Goal: Check status: Check status

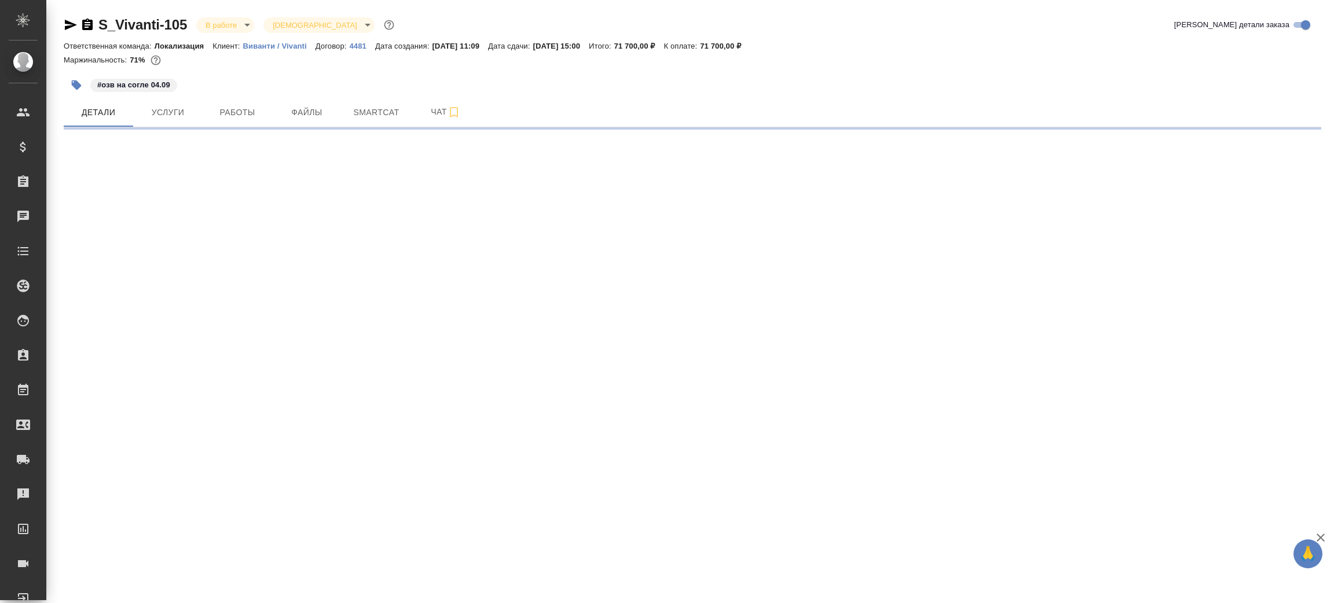
select select "RU"
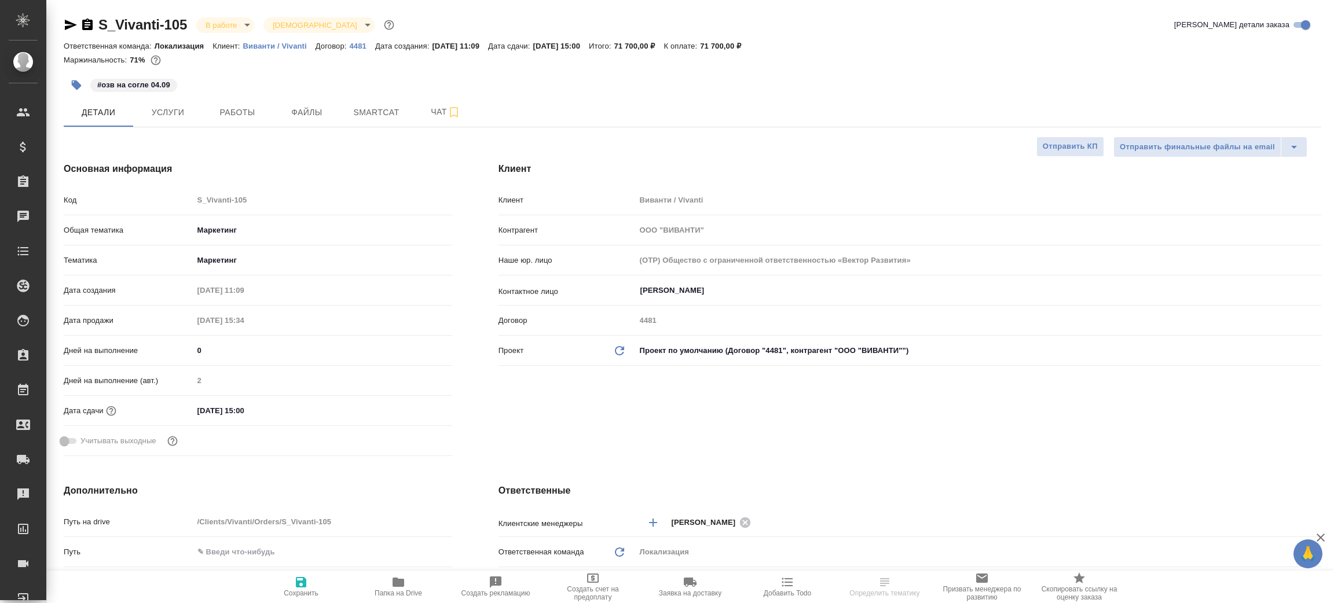
type textarea "x"
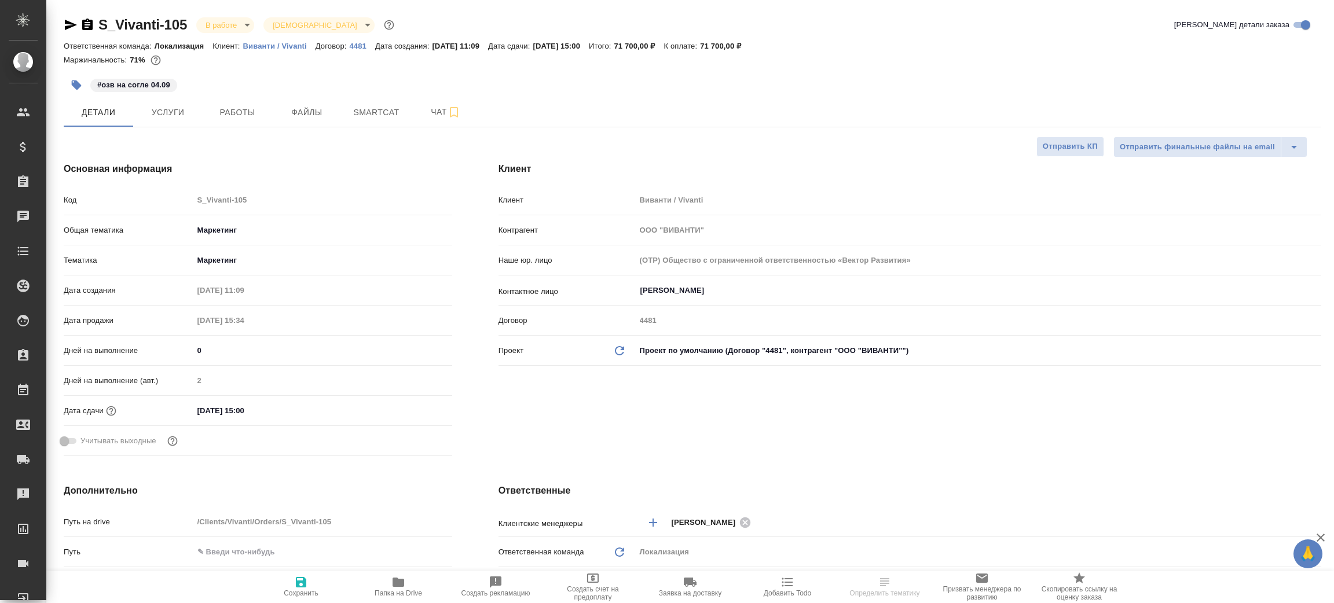
type textarea "x"
type input "[PERSON_NAME]"
type input "Сеитов Павел"
click at [399, 585] on icon "button" at bounding box center [399, 582] width 12 height 9
type textarea "x"
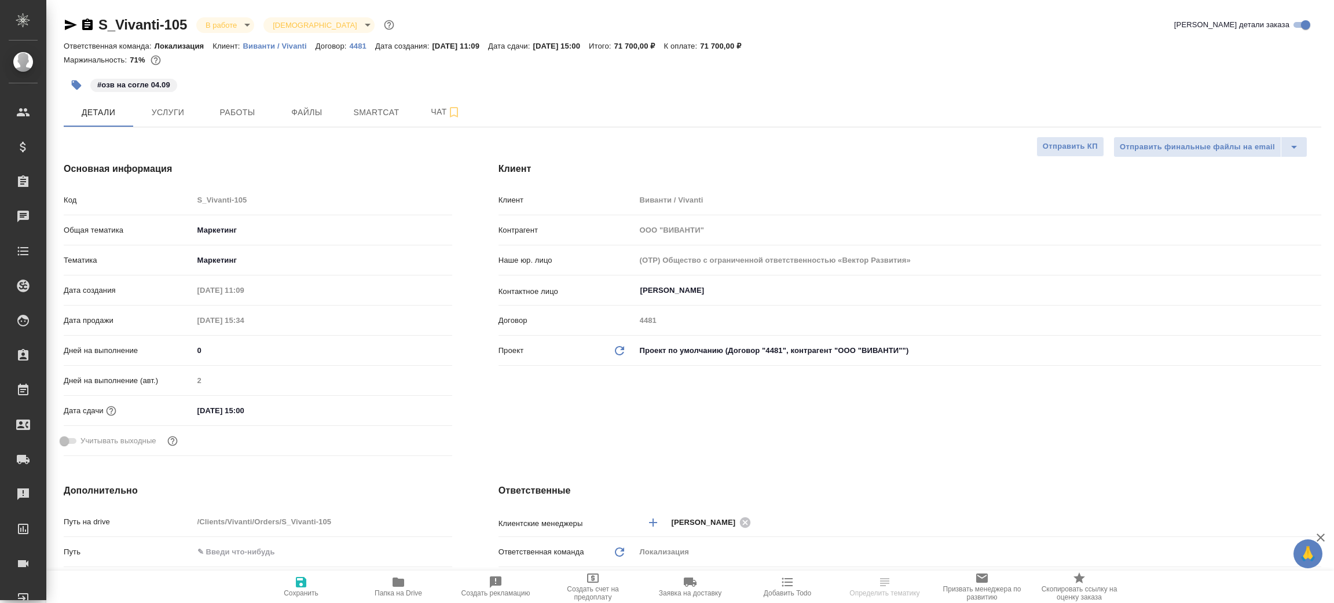
type textarea "x"
select select "RU"
type textarea "x"
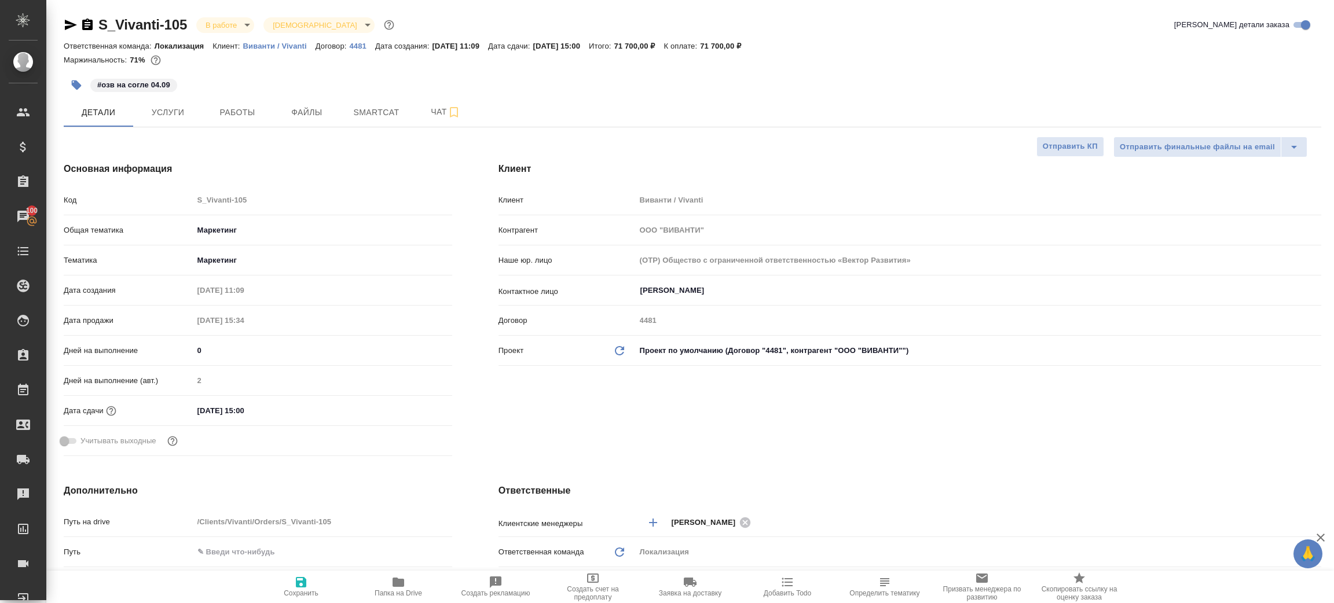
type textarea "x"
click at [71, 25] on icon "button" at bounding box center [71, 25] width 12 height 10
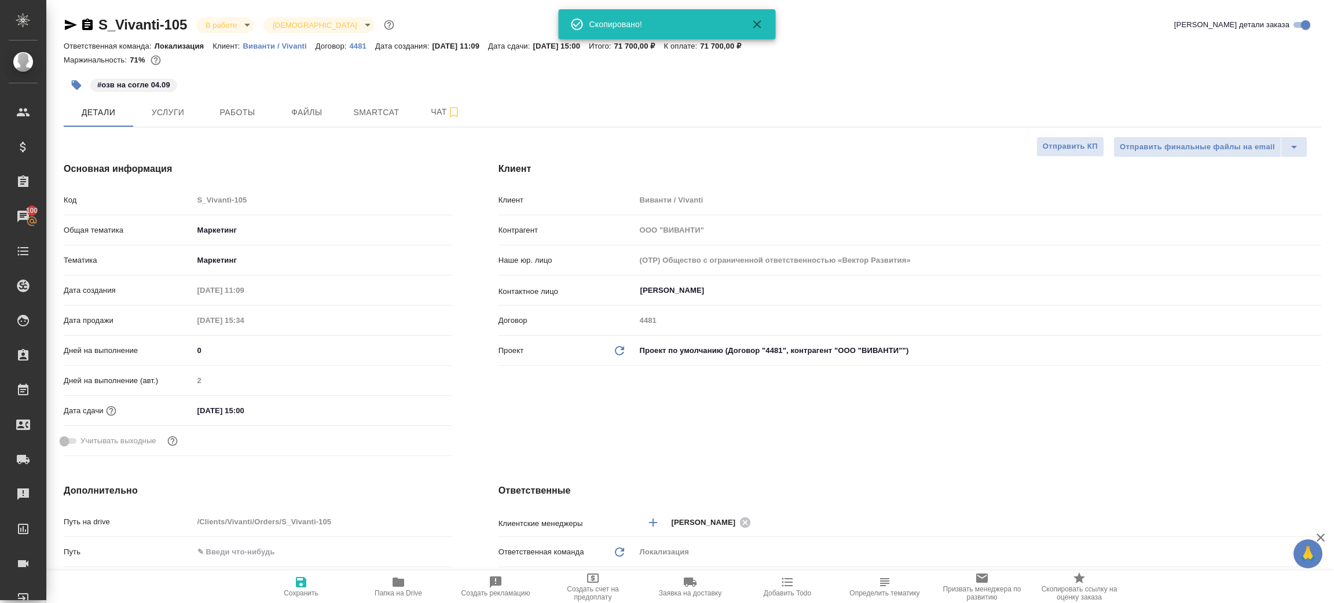
type textarea "x"
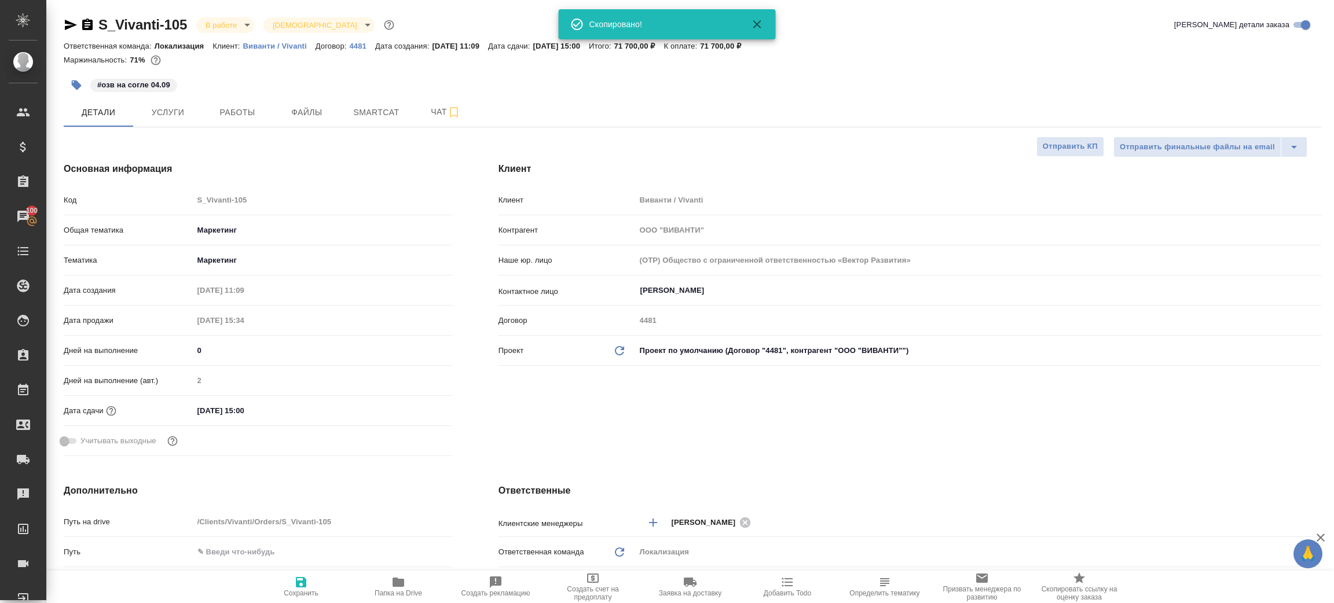
type textarea "x"
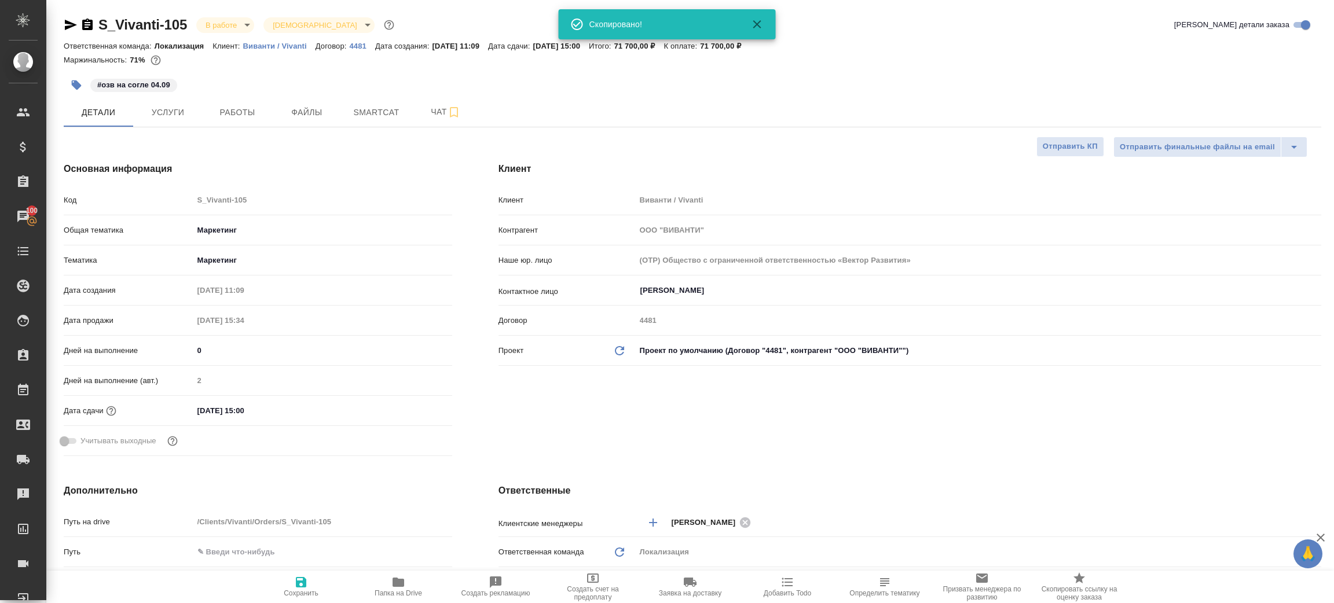
type textarea "x"
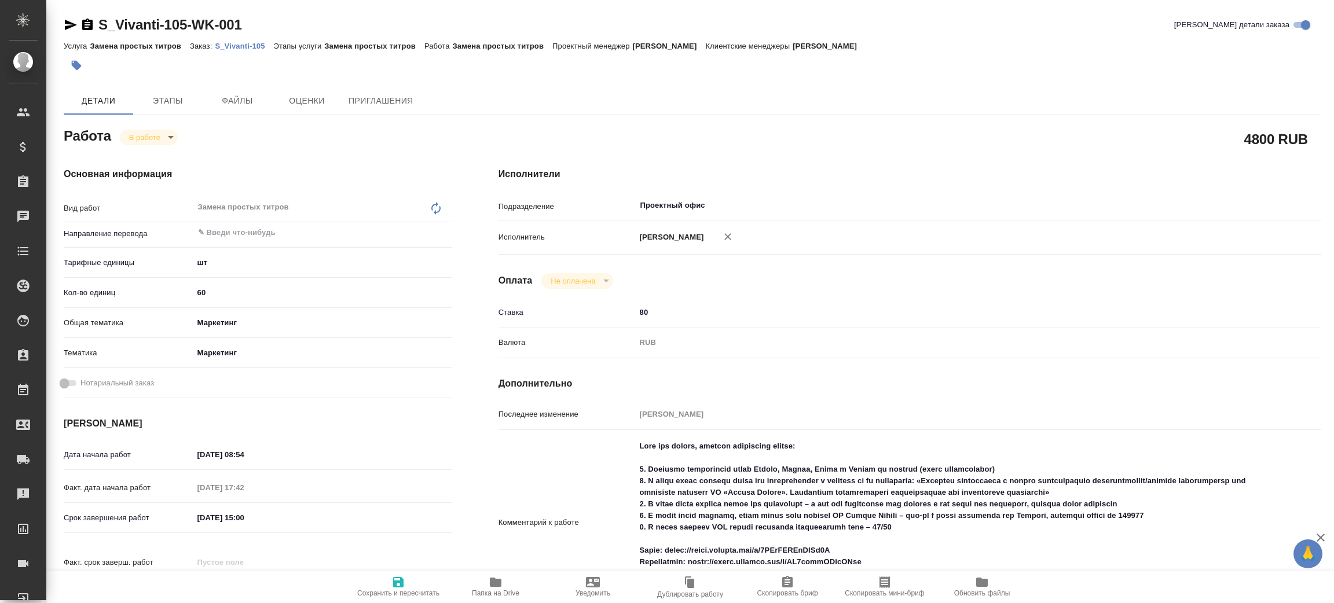
type textarea "x"
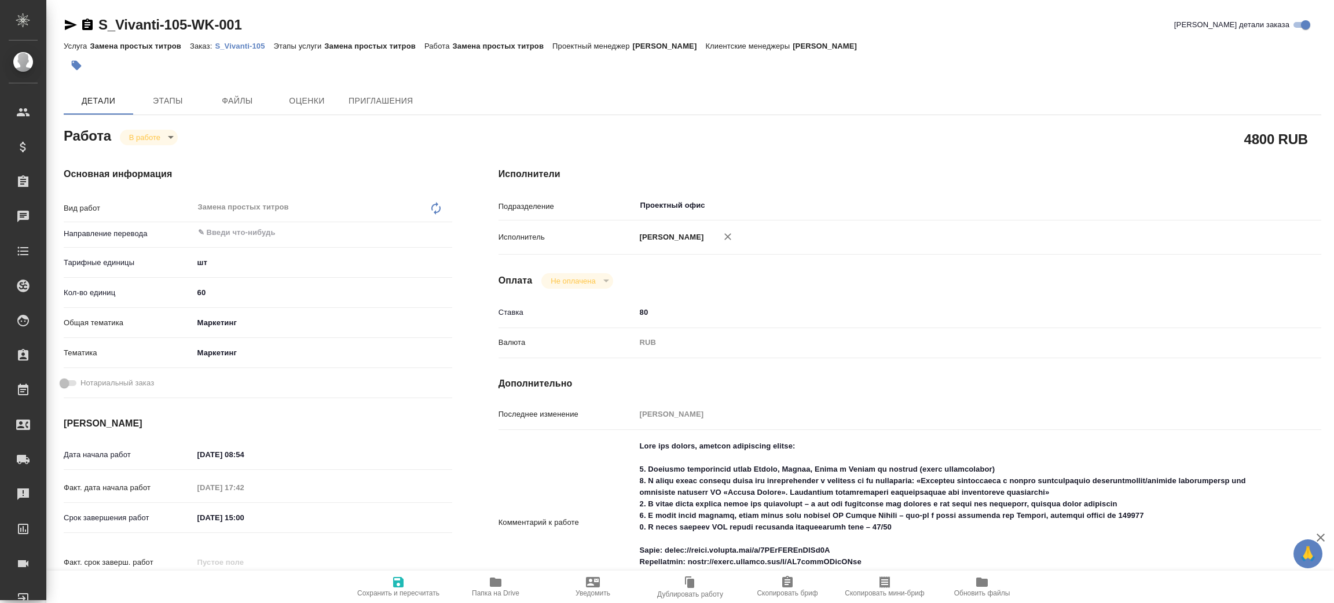
type textarea "x"
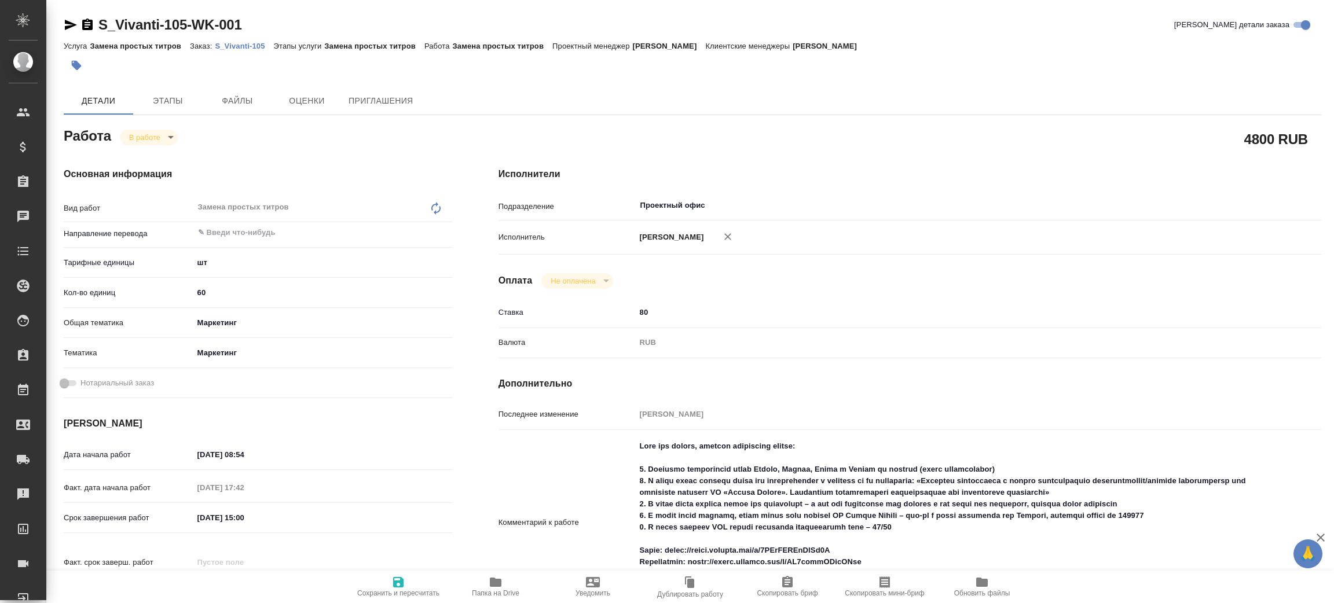
type textarea "x"
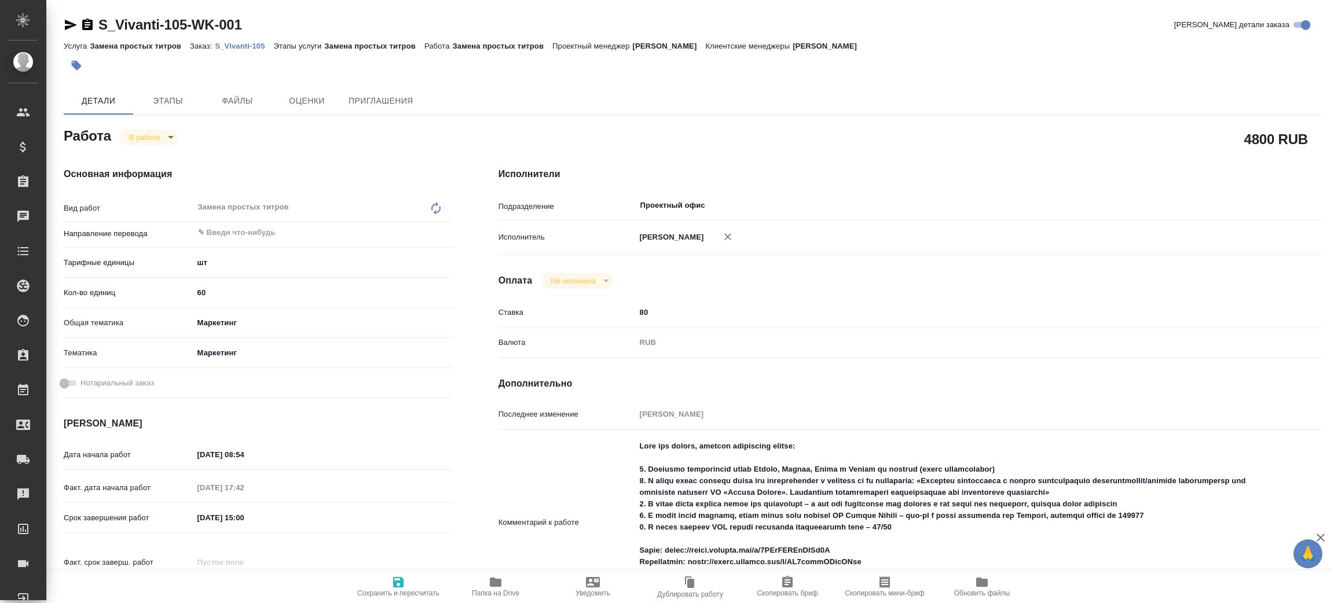
click at [152, 141] on body "🙏 .cls-1 fill:#fff; AWATERA [PERSON_NAME] Спецификации Заказы Чаты Todo Проекты…" at bounding box center [667, 301] width 1334 height 603
type textarea "x"
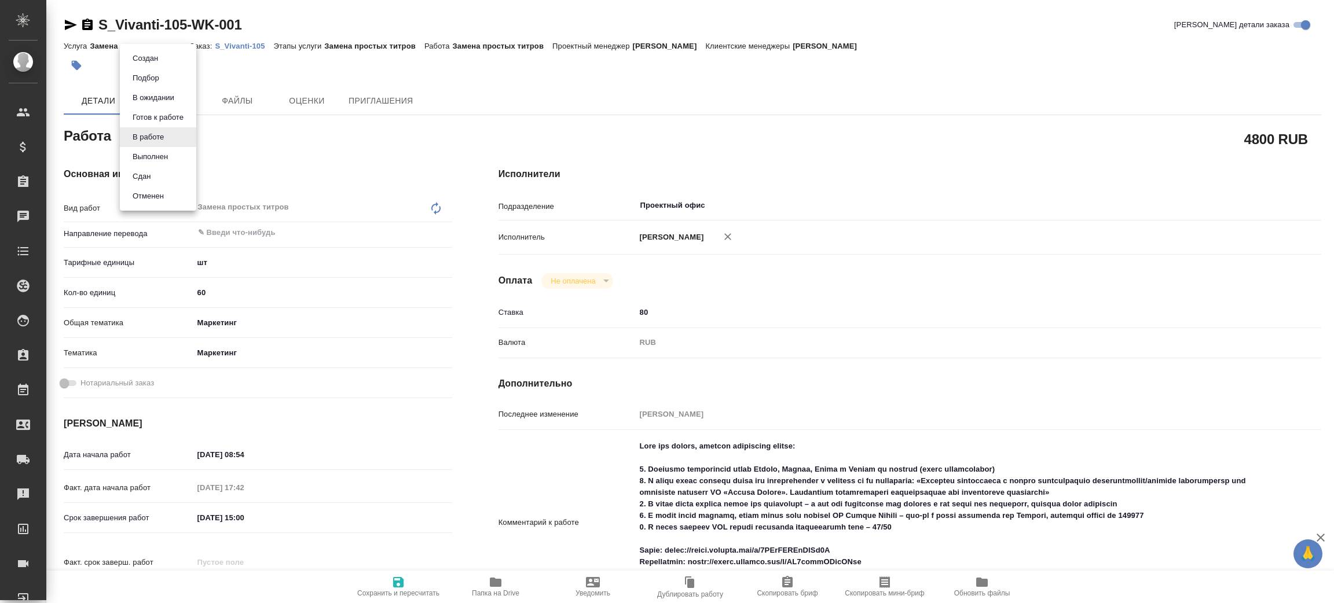
type textarea "x"
click at [168, 180] on li "Сдан" at bounding box center [158, 177] width 76 height 20
type textarea "x"
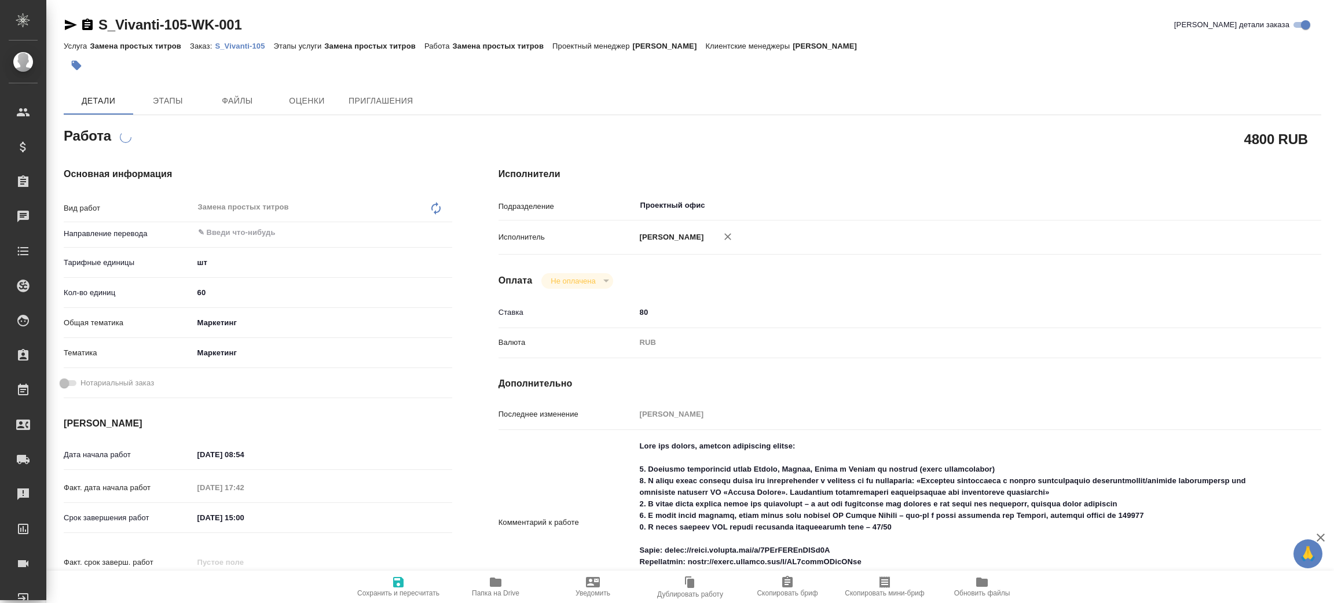
type textarea "x"
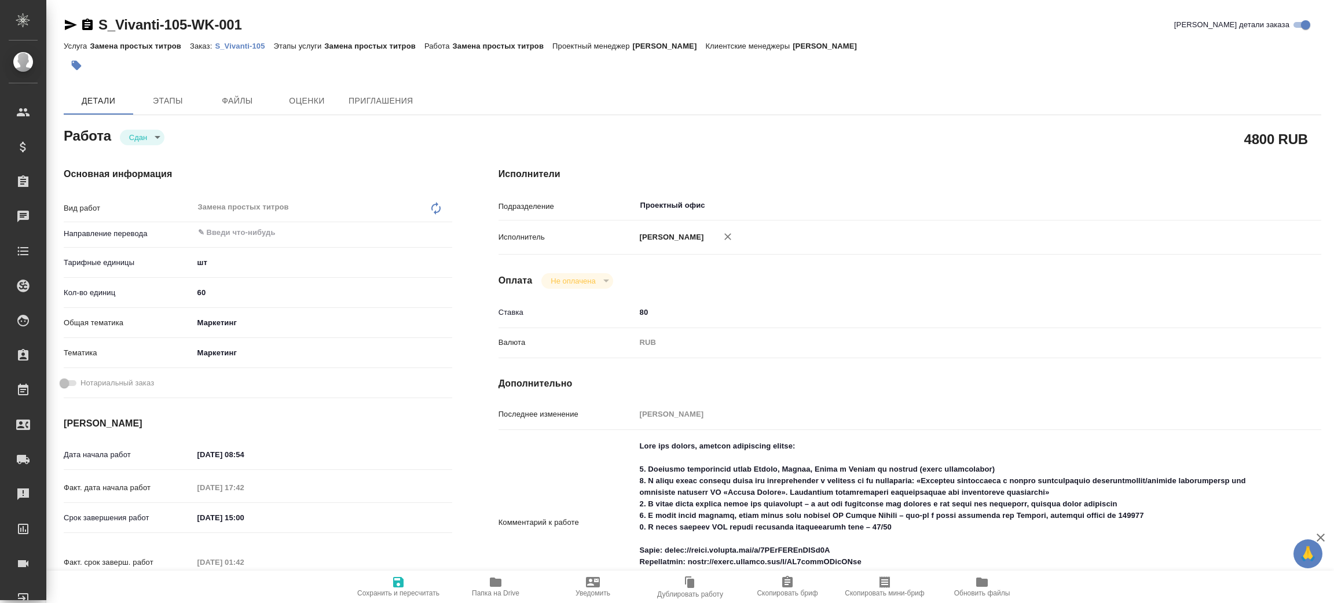
type textarea "x"
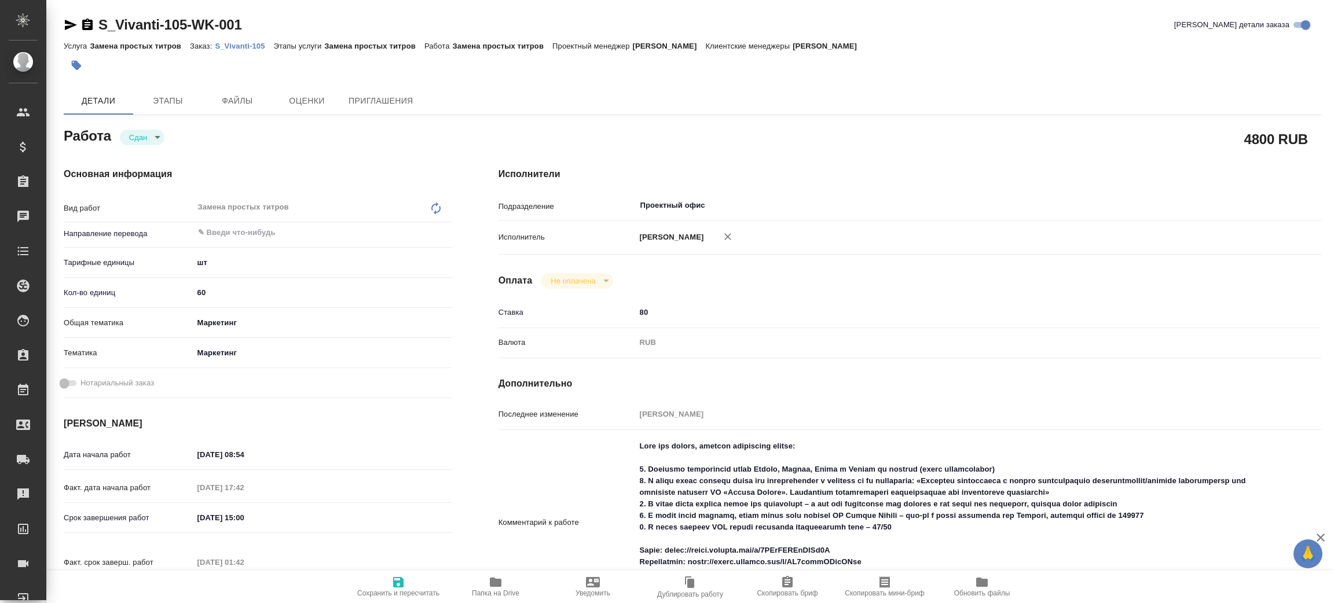
type textarea "x"
